Goal: Use online tool/utility: Utilize a website feature to perform a specific function

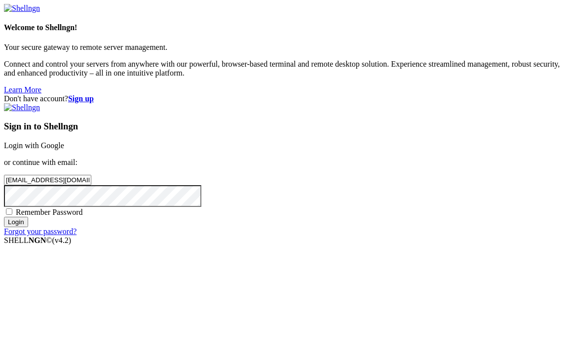
click at [28, 227] on input "Login" at bounding box center [16, 222] width 24 height 10
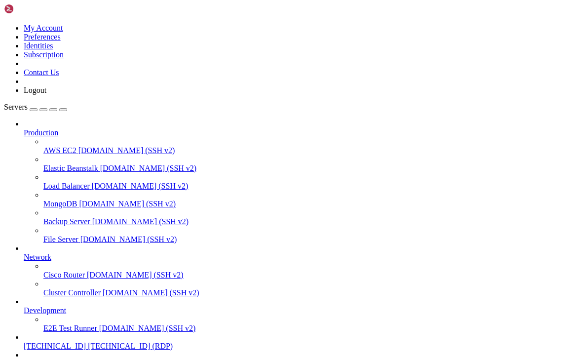
scroll to position [91, 0]
click at [88, 342] on span "[TECHNICAL_ID] (RDP)" at bounding box center [130, 346] width 85 height 8
